Goal: Find specific page/section: Find specific page/section

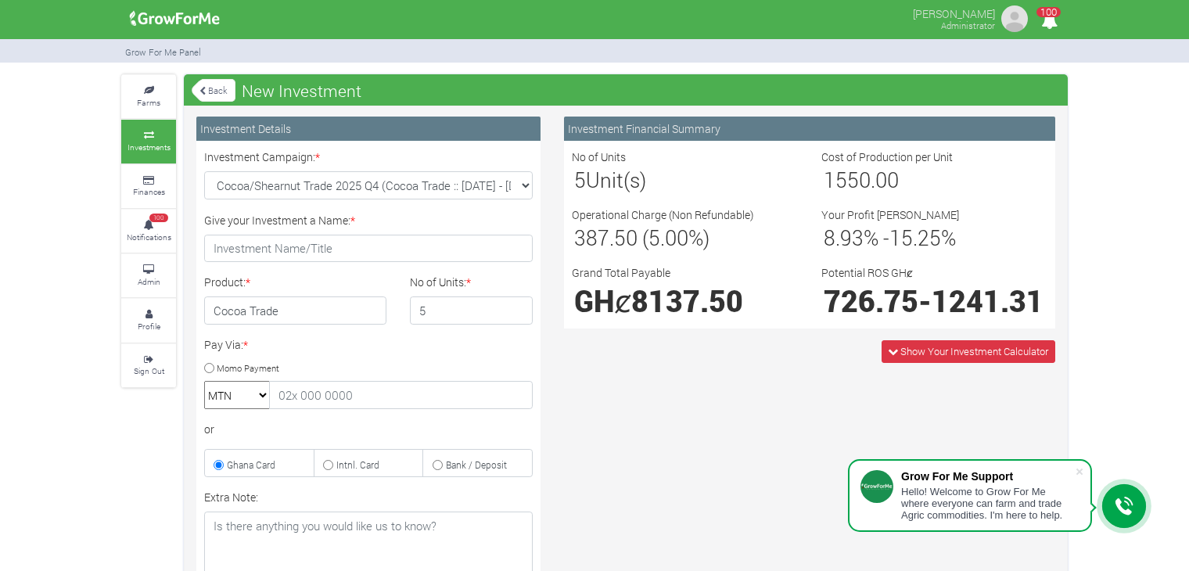
select select "47"
drag, startPoint x: 0, startPoint y: 0, endPoint x: 148, endPoint y: 270, distance: 307.7
click at [148, 270] on icon at bounding box center [148, 270] width 47 height 8
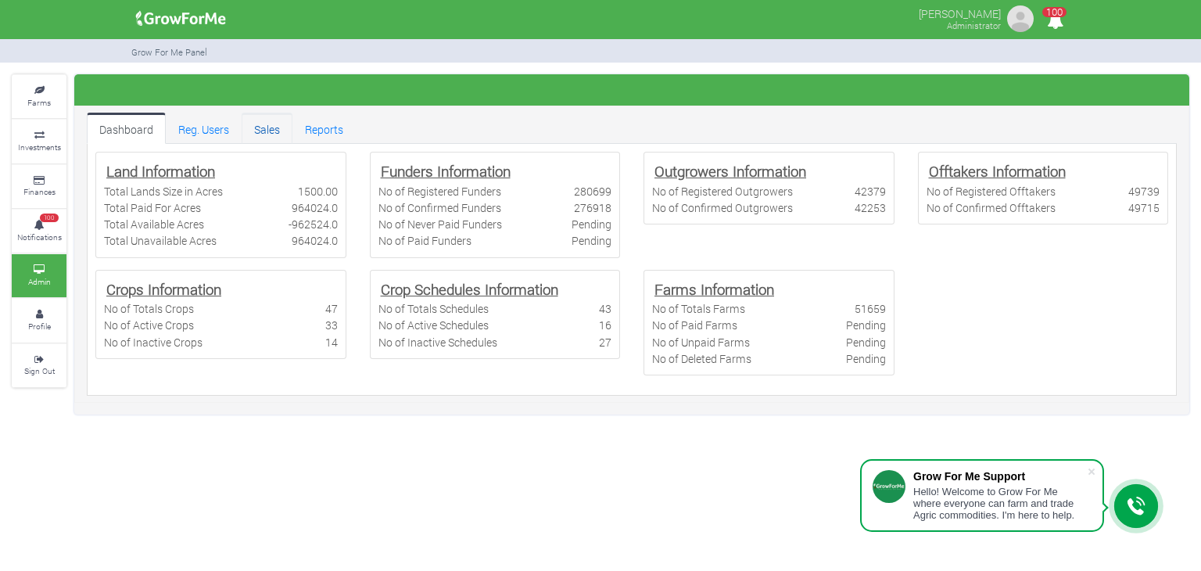
click at [275, 128] on link "Sales" at bounding box center [267, 128] width 51 height 31
